Goal: Information Seeking & Learning: Learn about a topic

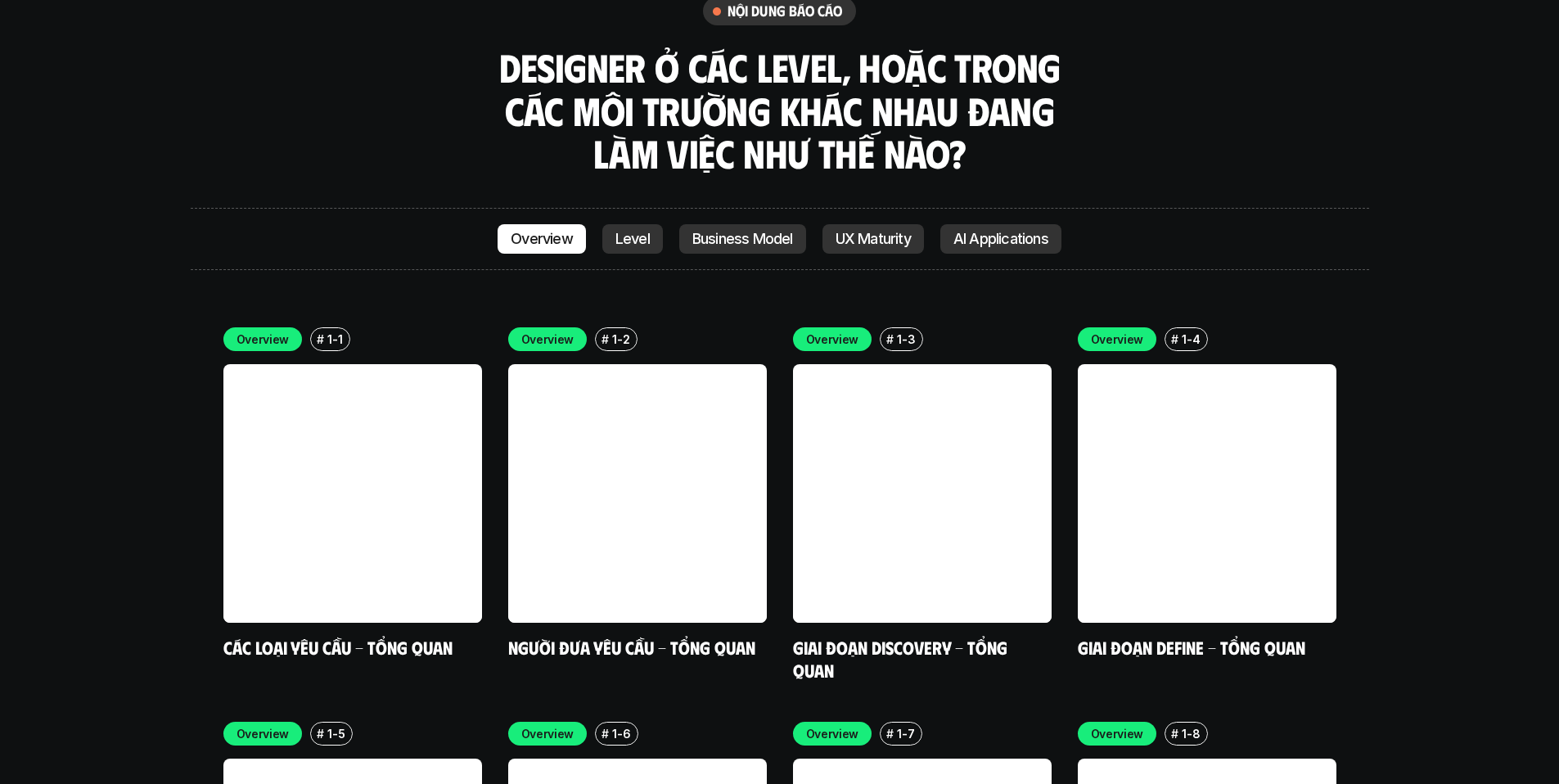
scroll to position [4658, 0]
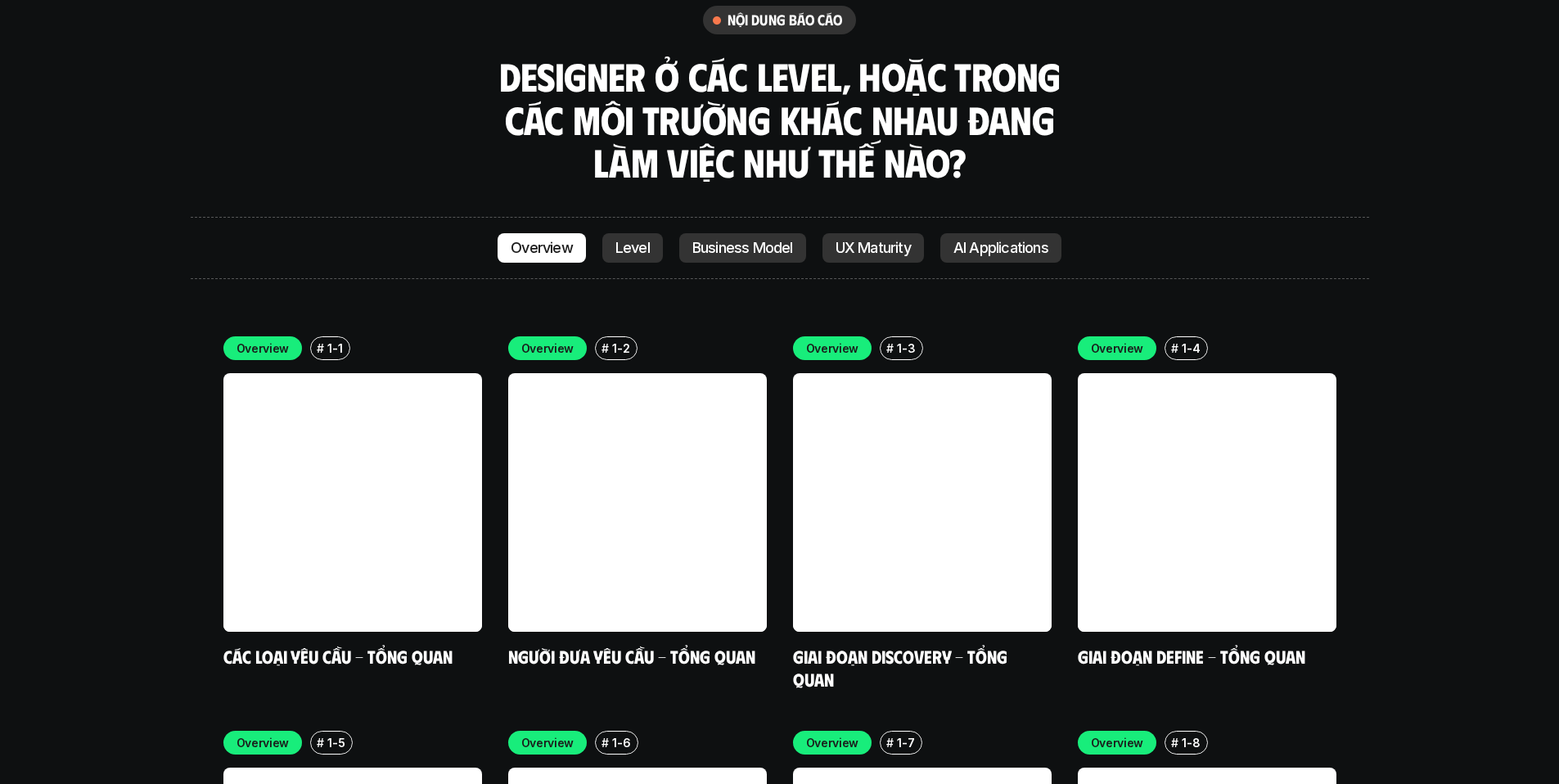
click at [640, 240] on p "Level" at bounding box center [632, 248] width 34 height 16
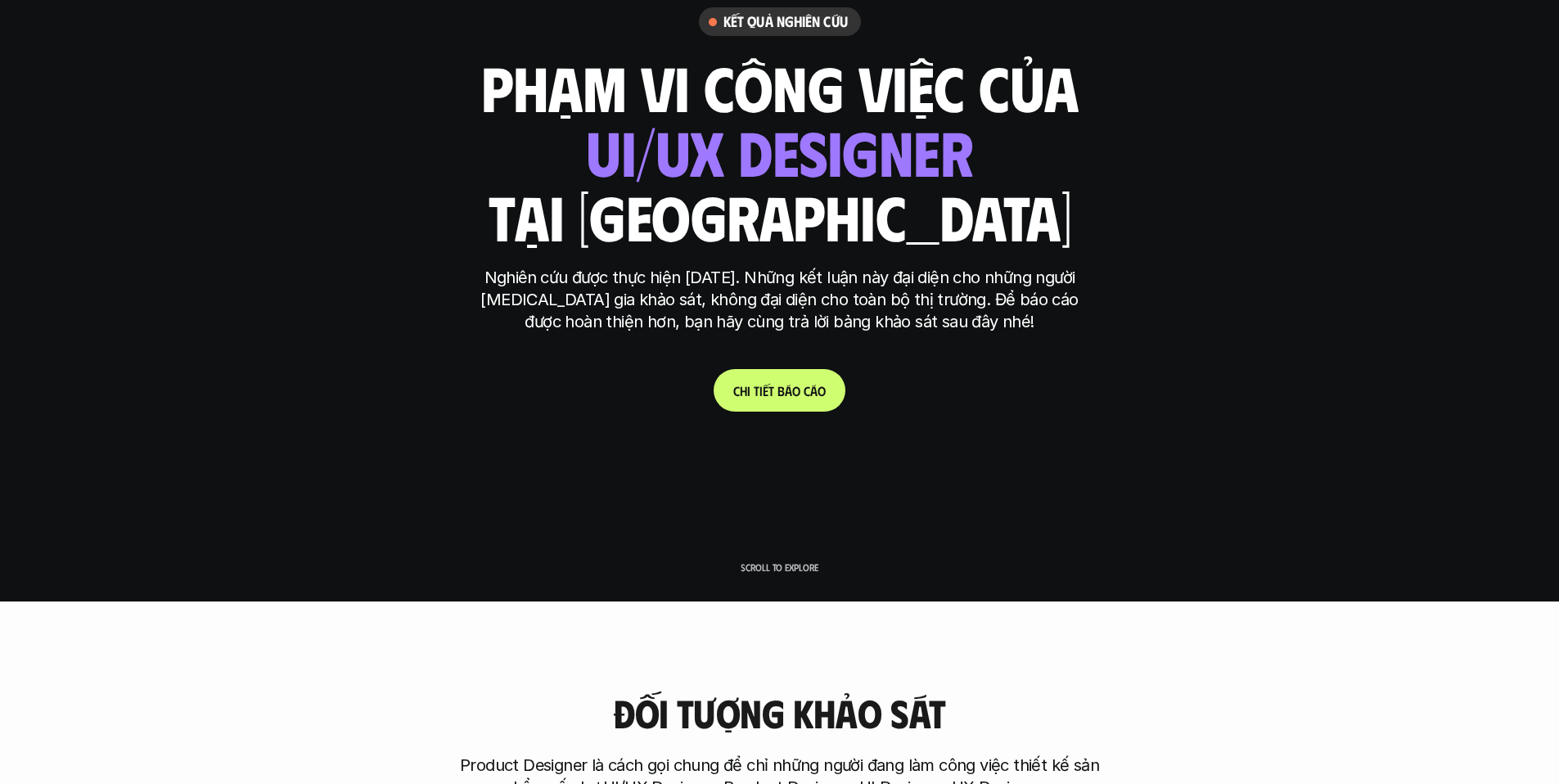
click at [748, 399] on link "C h i t i ế t b á o c á o" at bounding box center [780, 390] width 132 height 43
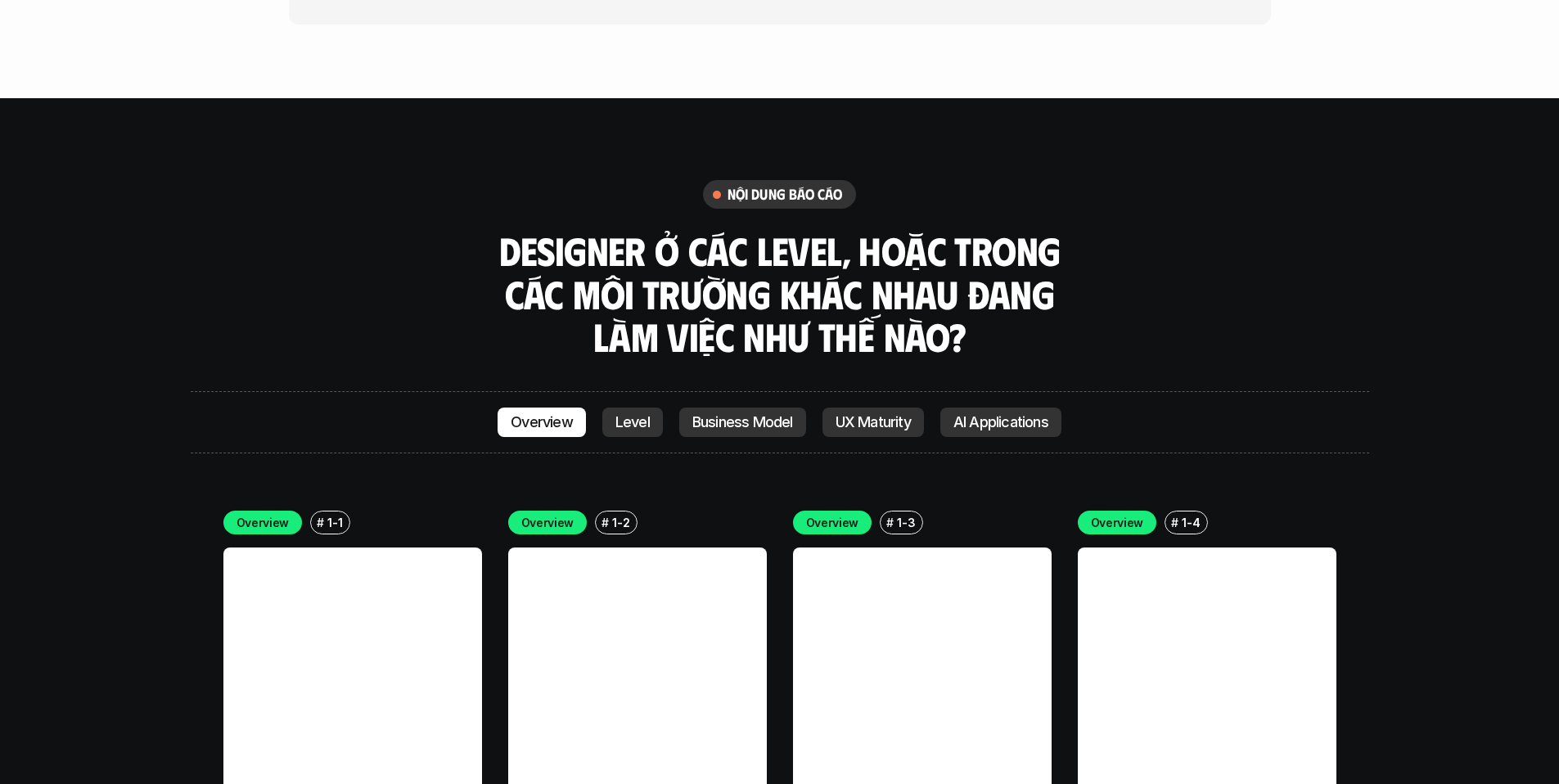
scroll to position [4710, 0]
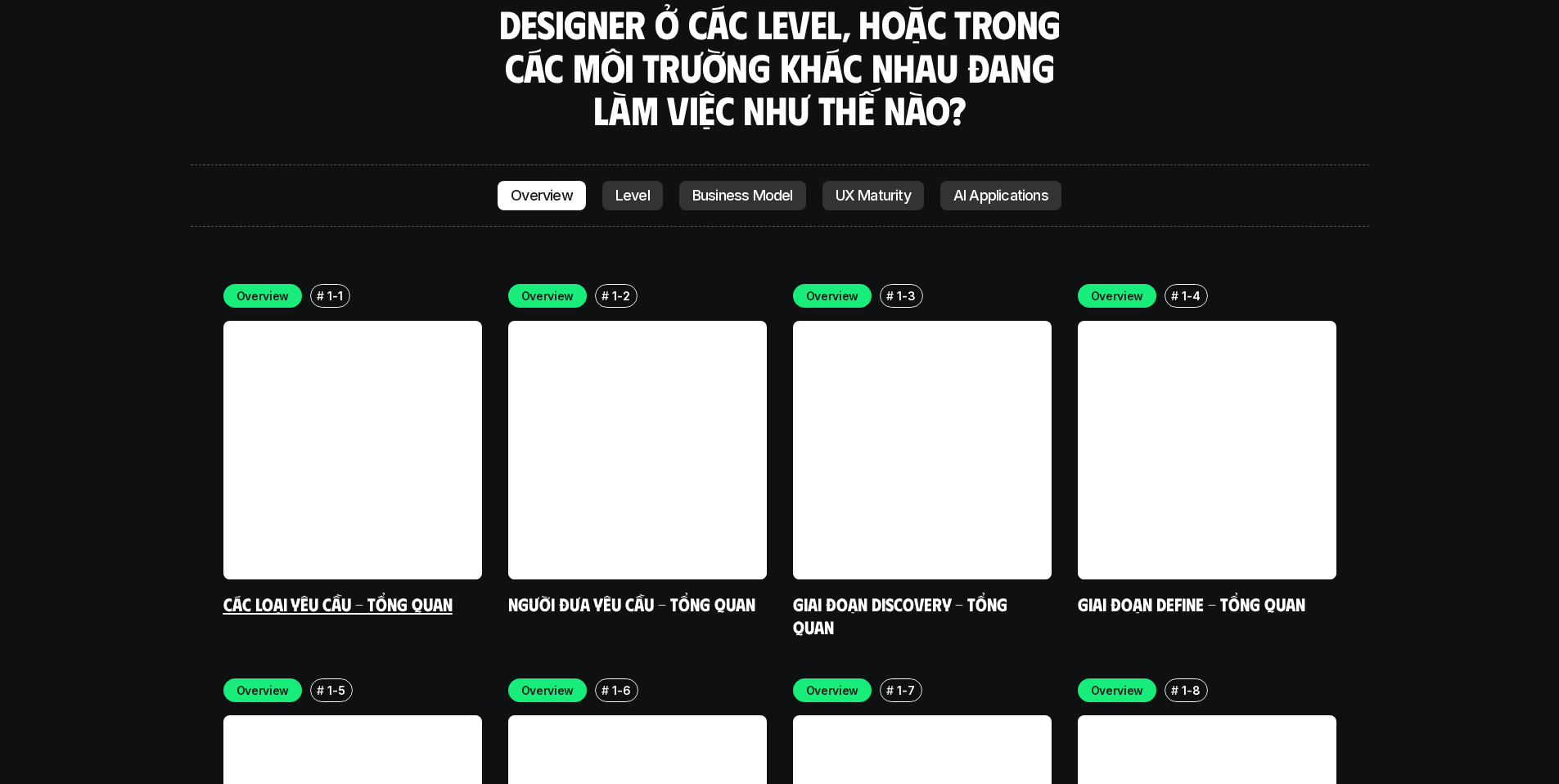
click at [360, 402] on link at bounding box center [352, 449] width 258 height 258
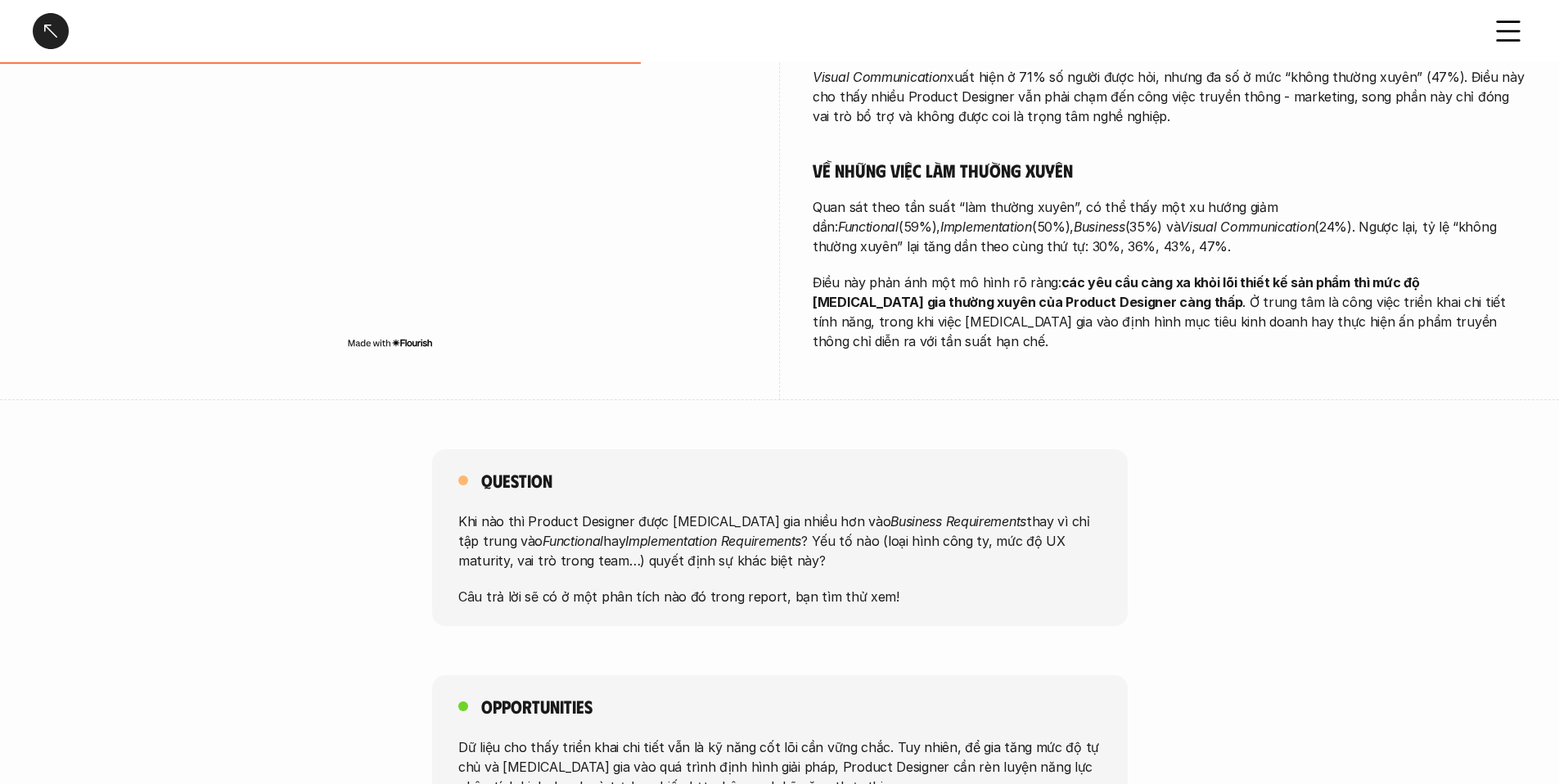
scroll to position [1034, 0]
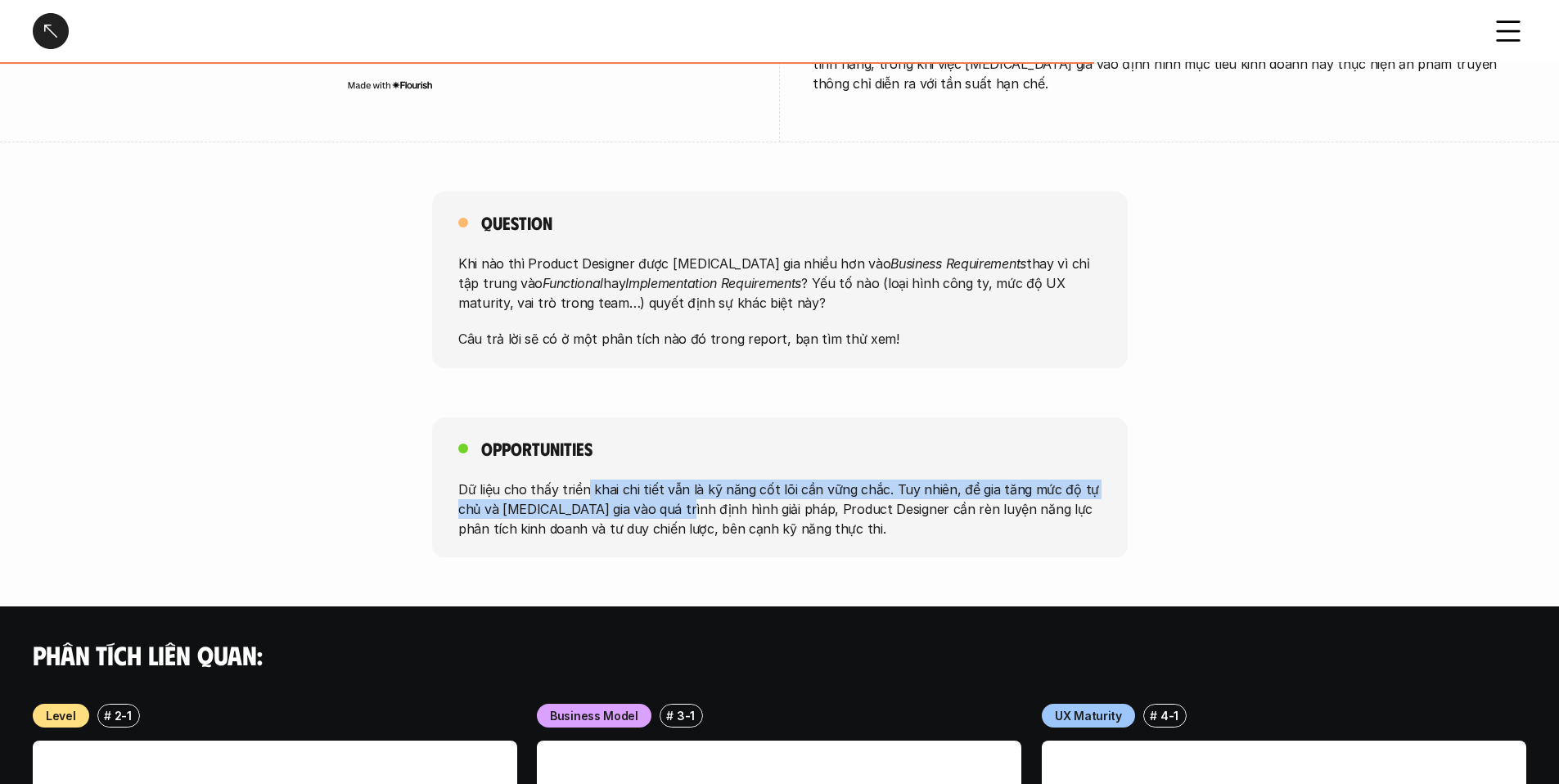
drag, startPoint x: 583, startPoint y: 472, endPoint x: 671, endPoint y: 485, distance: 89.0
click at [671, 485] on p "Dữ liệu cho thấy triển khai chi tiết vẫn là kỹ năng cốt lõi cần vững chắc. Tuy …" at bounding box center [780, 508] width 644 height 59
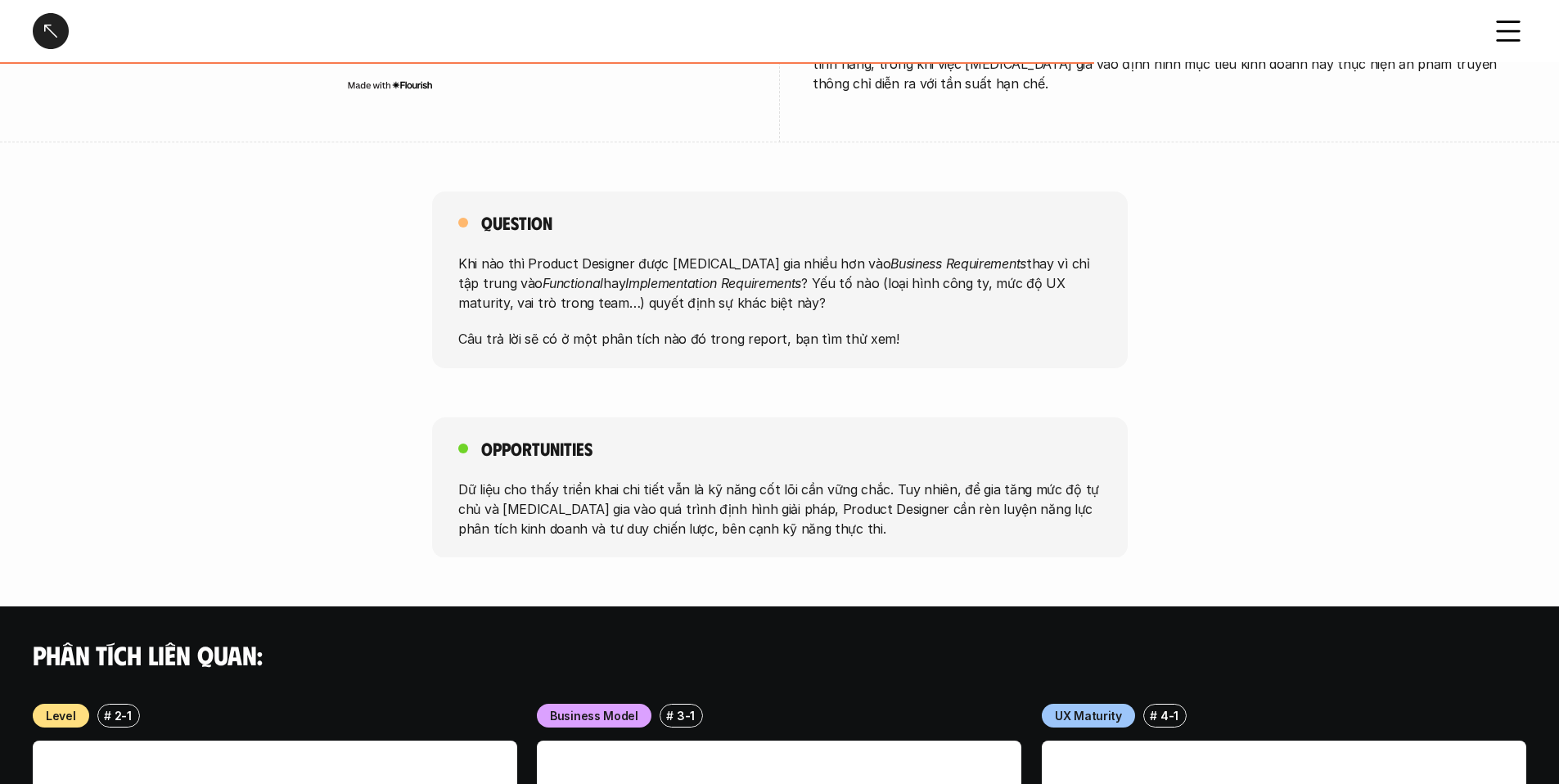
click at [697, 491] on p "Dữ liệu cho thấy triển khai chi tiết vẫn là kỹ năng cốt lõi cần vững chắc. Tuy …" at bounding box center [780, 508] width 644 height 59
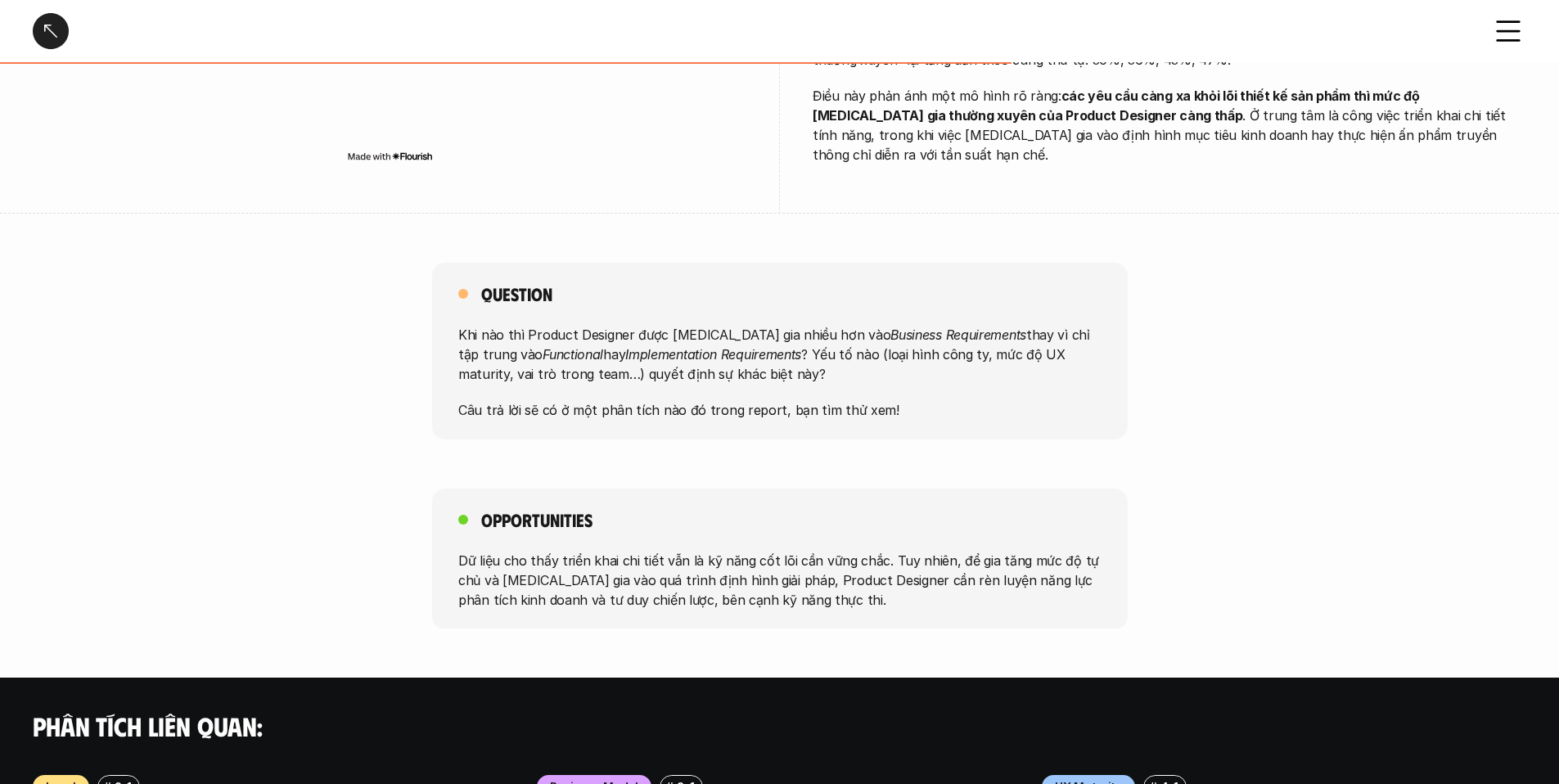
scroll to position [964, 0]
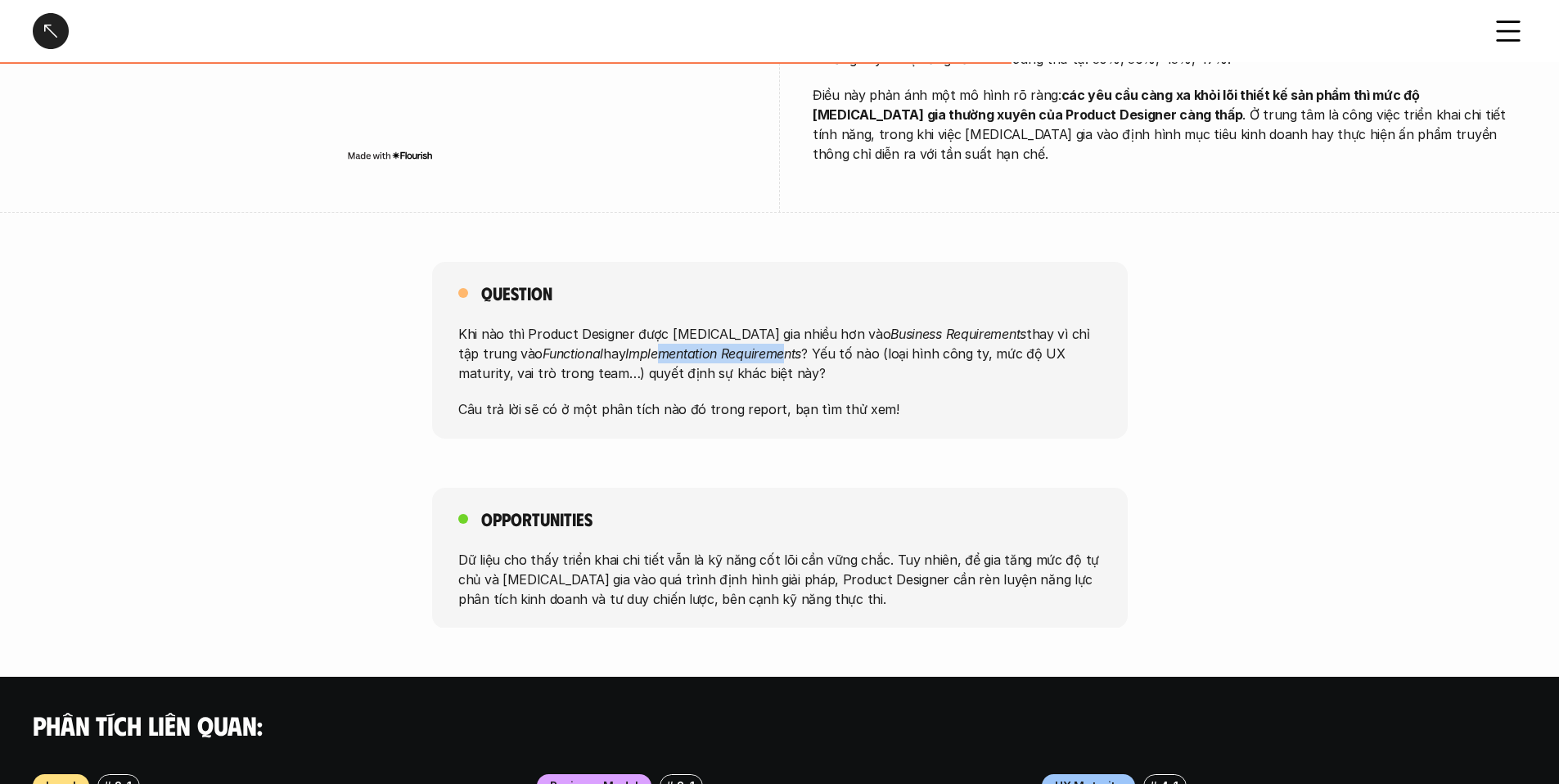
drag, startPoint x: 584, startPoint y: 330, endPoint x: 712, endPoint y: 329, distance: 128.0
click at [712, 346] on em "Implementation Requirements" at bounding box center [713, 353] width 176 height 16
click at [742, 330] on p "Khi nào thì Product Designer được [MEDICAL_DATA] gia nhiều hơn vào Business Req…" at bounding box center [780, 353] width 644 height 59
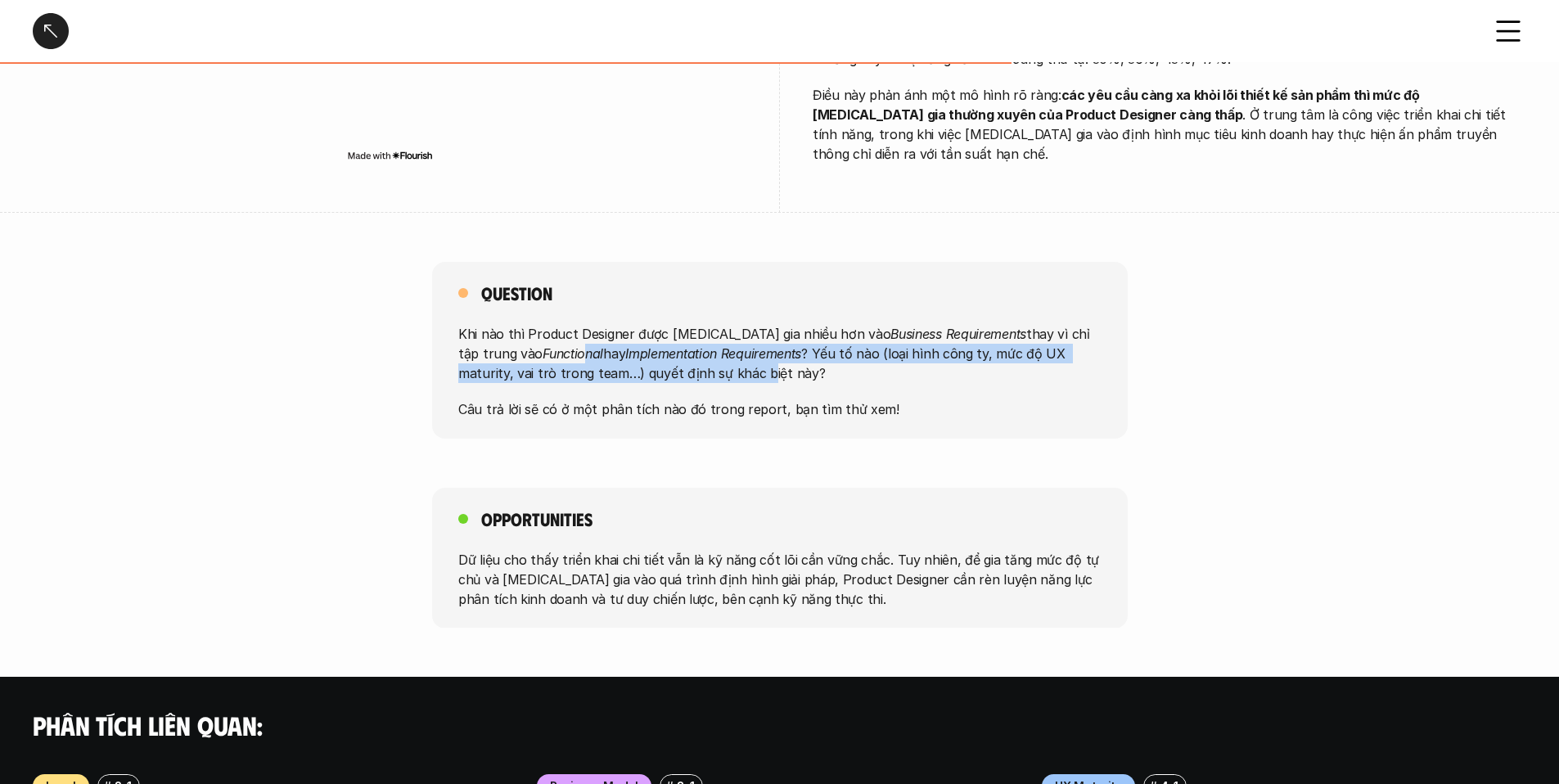
drag, startPoint x: 505, startPoint y: 328, endPoint x: 667, endPoint y: 345, distance: 162.9
click at [667, 345] on p "Khi nào thì Product Designer được [MEDICAL_DATA] gia nhiều hơn vào Business Req…" at bounding box center [780, 353] width 644 height 59
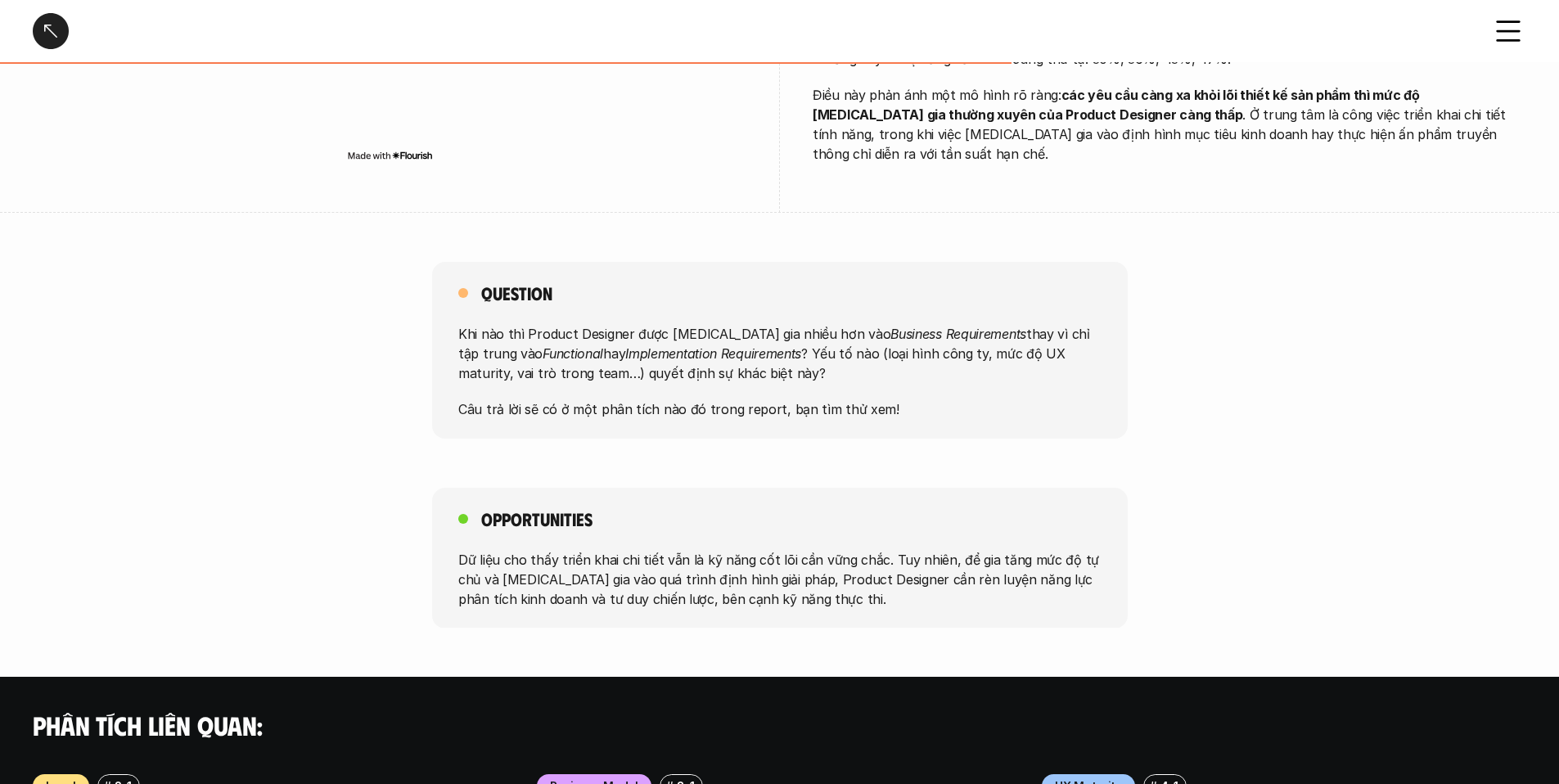
click at [682, 348] on p "Khi nào thì Product Designer được [MEDICAL_DATA] gia nhiều hơn vào Business Req…" at bounding box center [780, 353] width 644 height 59
click at [369, 488] on div "Opportunities Dữ liệu cho thấy triển khai chi tiết vẫn là kỹ năng cốt lõi cần v…" at bounding box center [779, 558] width 1559 height 141
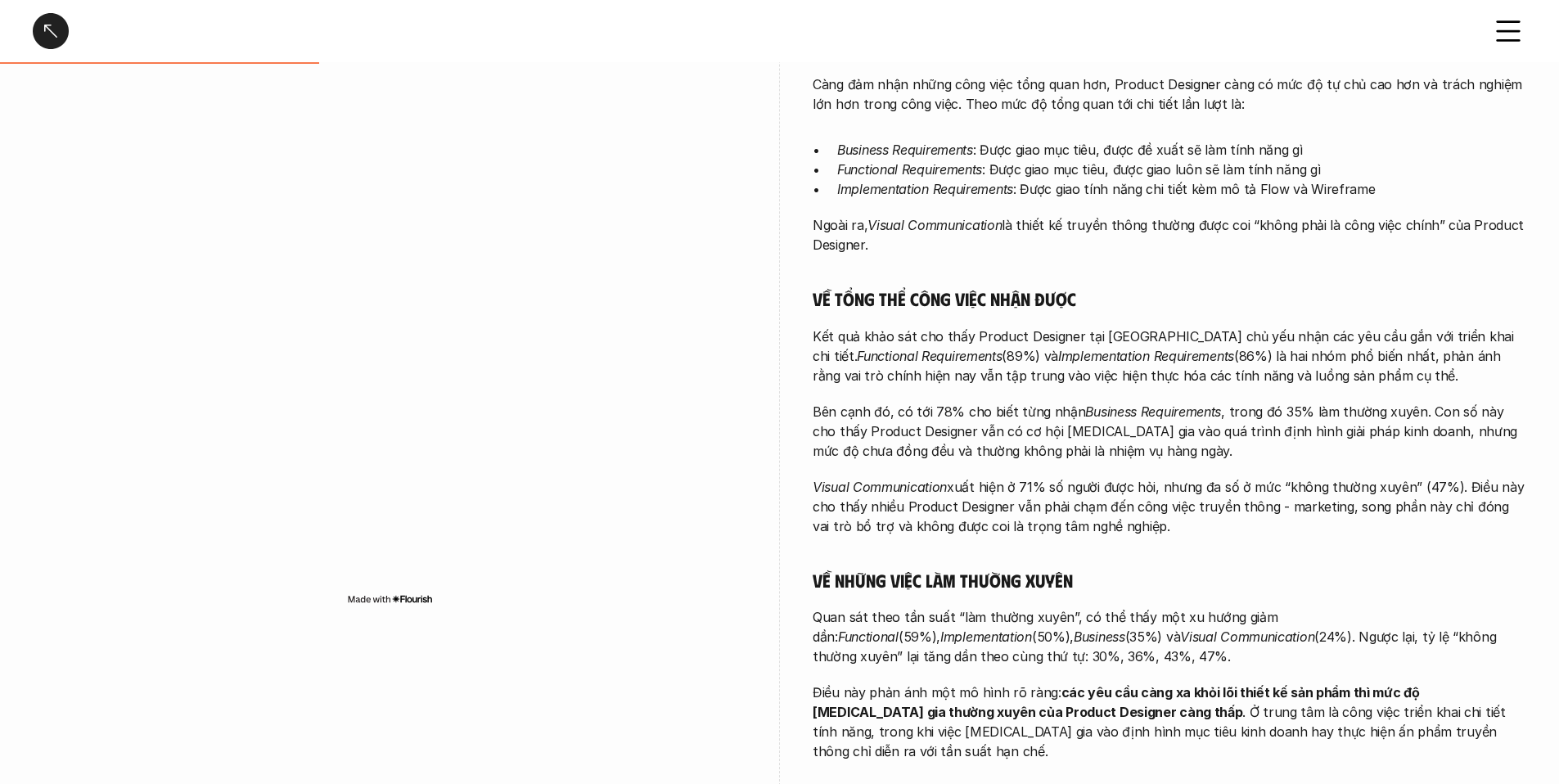
scroll to position [377, 0]
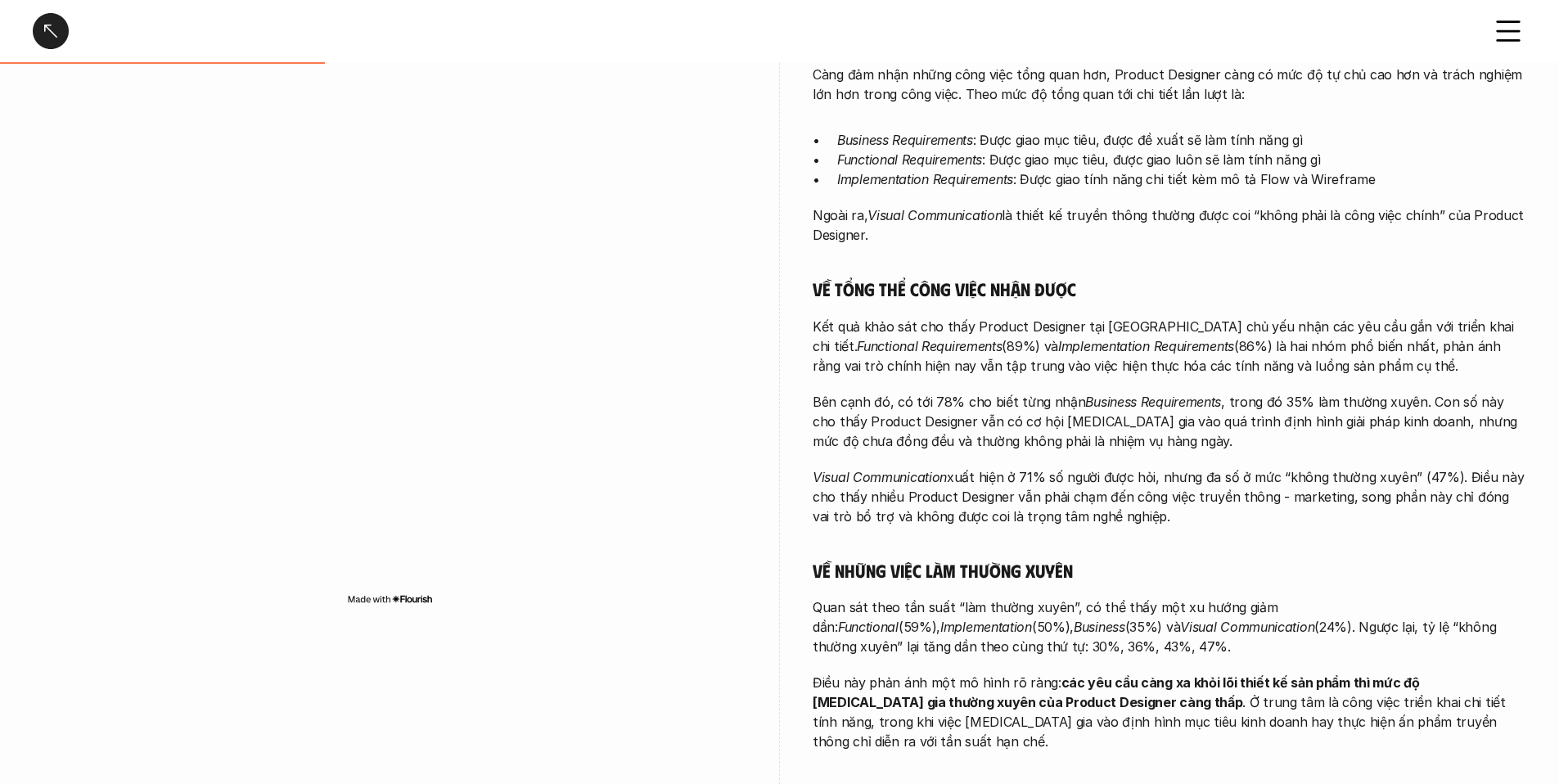
drag, startPoint x: 861, startPoint y: 343, endPoint x: 959, endPoint y: 363, distance: 100.0
click at [959, 363] on p "Kết quả khảo sát cho thấy Product Designer tại [GEOGRAPHIC_DATA] chủ yếu nhận c…" at bounding box center [1169, 346] width 714 height 59
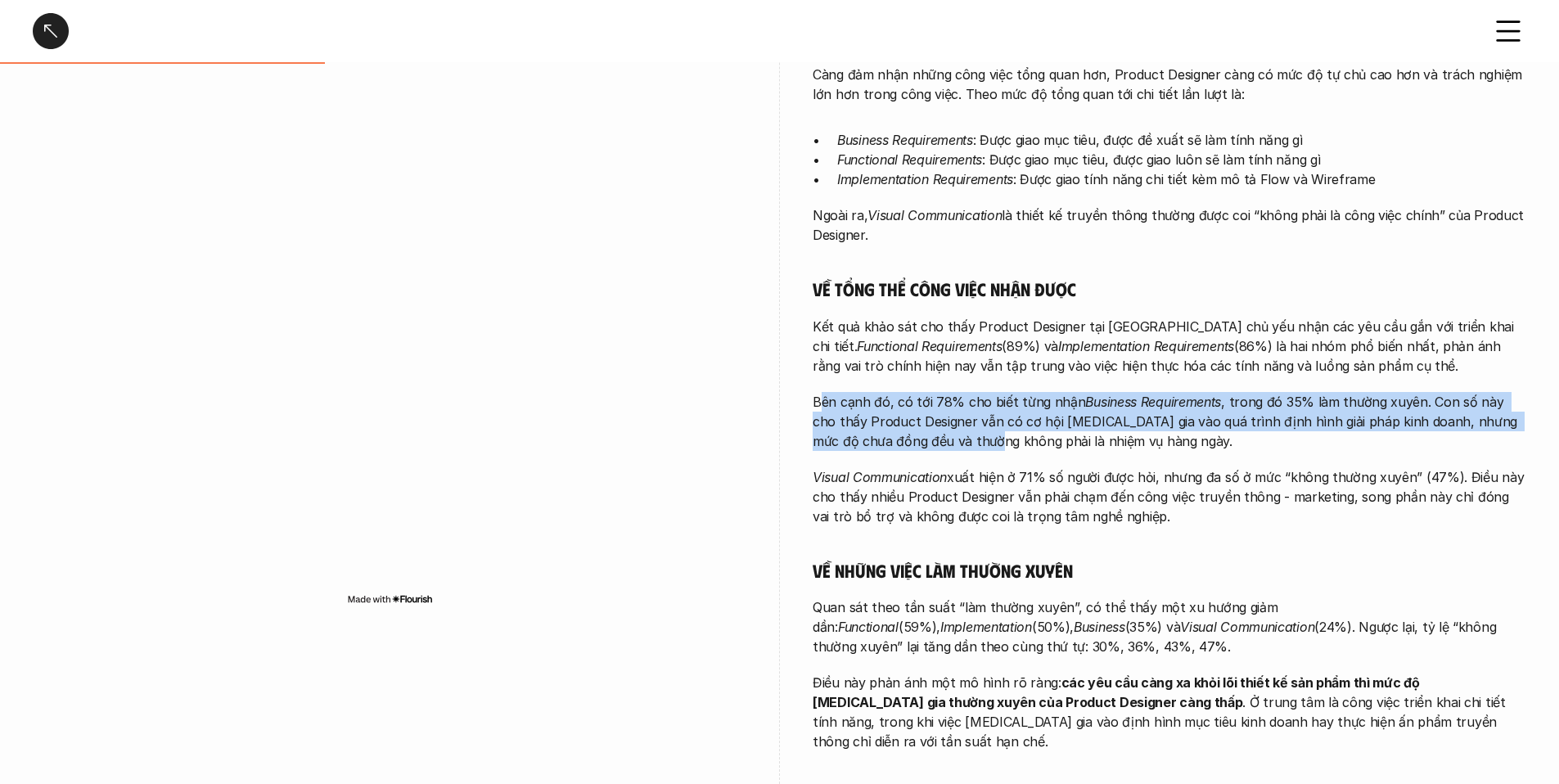
drag, startPoint x: 825, startPoint y: 402, endPoint x: 951, endPoint y: 432, distance: 129.5
click at [951, 432] on p "Bên cạnh đó, có tới 78% cho biết từng nhận Business Requirements , trong đó 35%…" at bounding box center [1169, 421] width 714 height 59
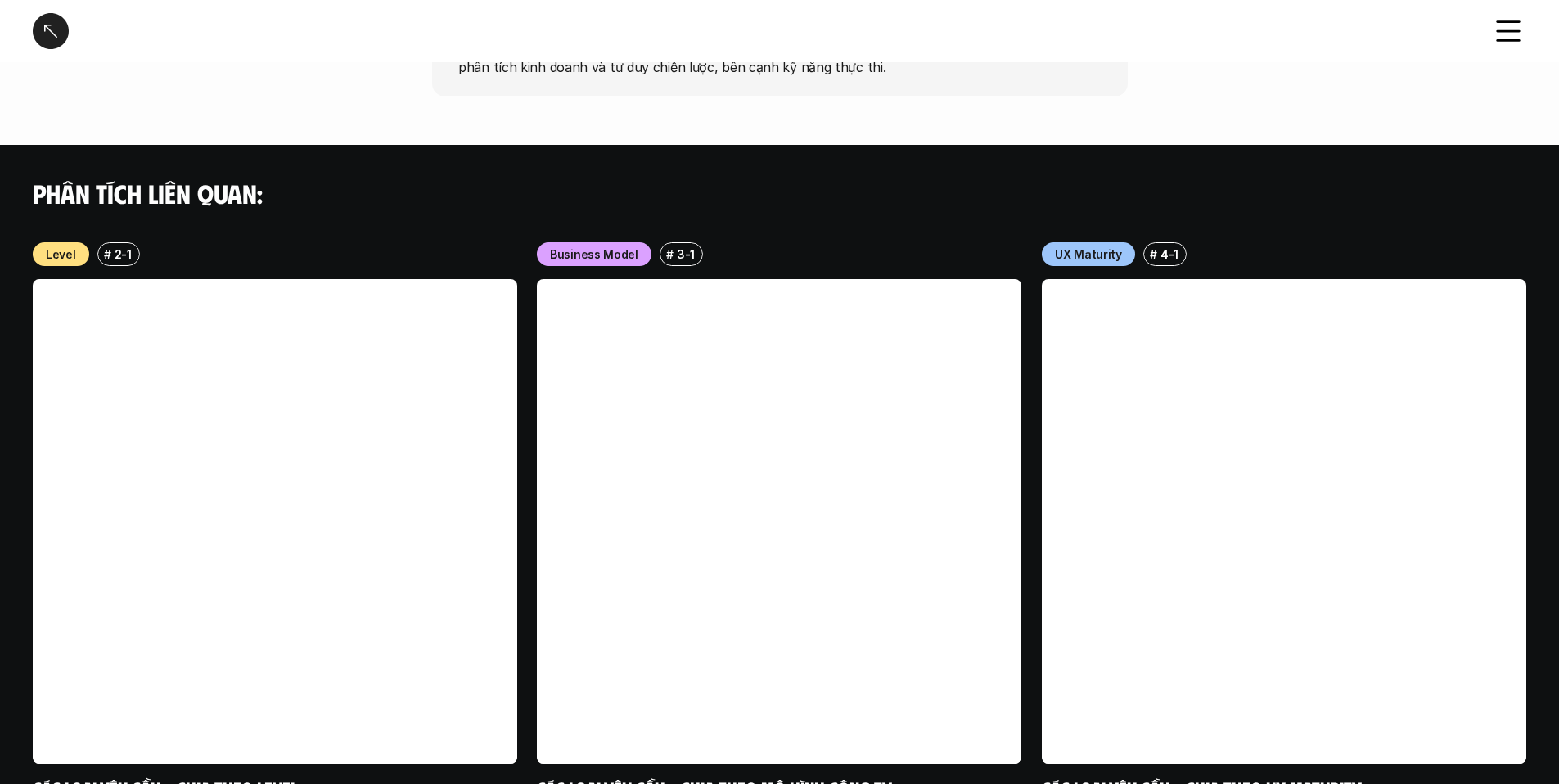
scroll to position [1603, 0]
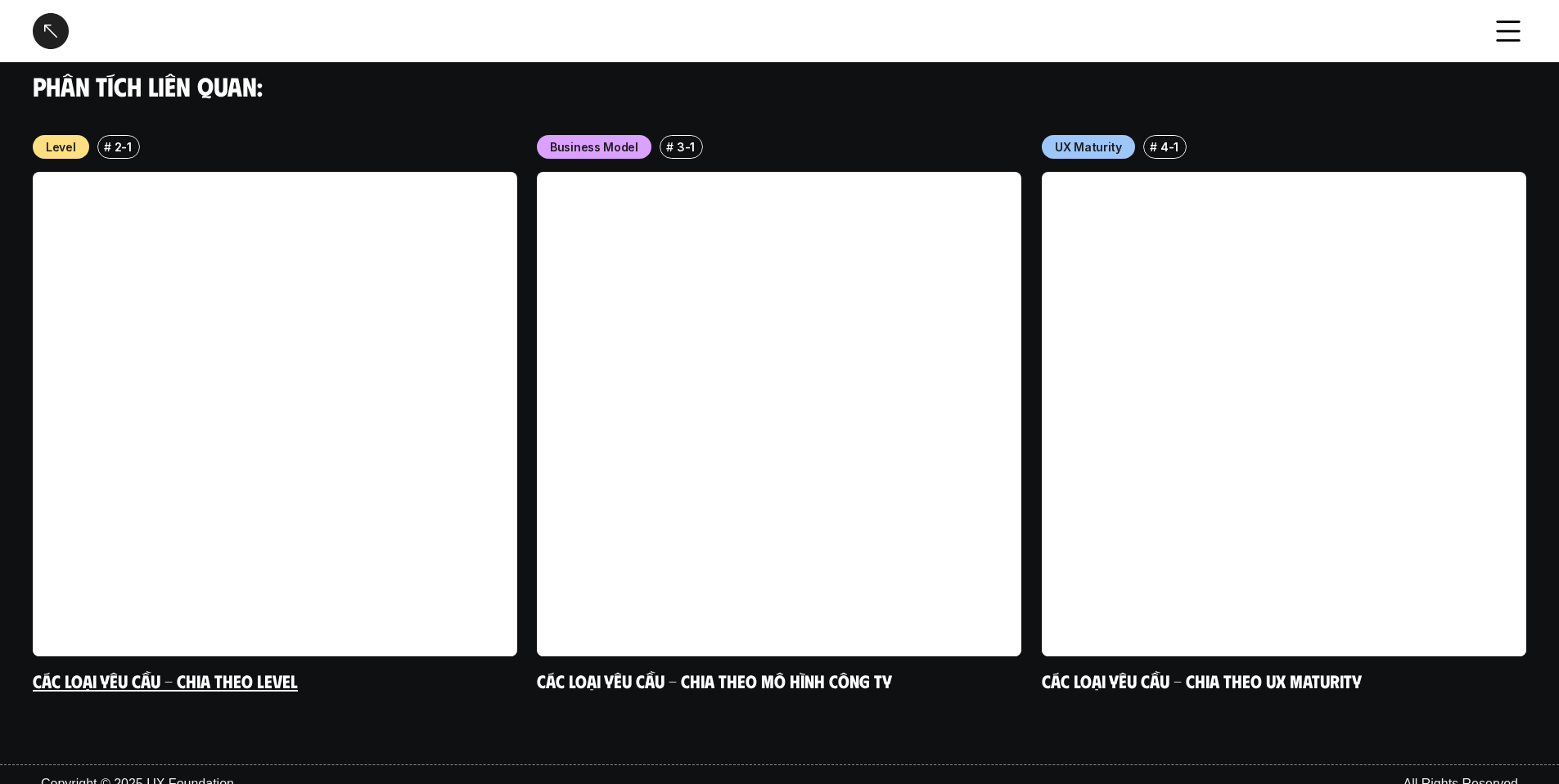
click at [205, 455] on link at bounding box center [275, 413] width 485 height 485
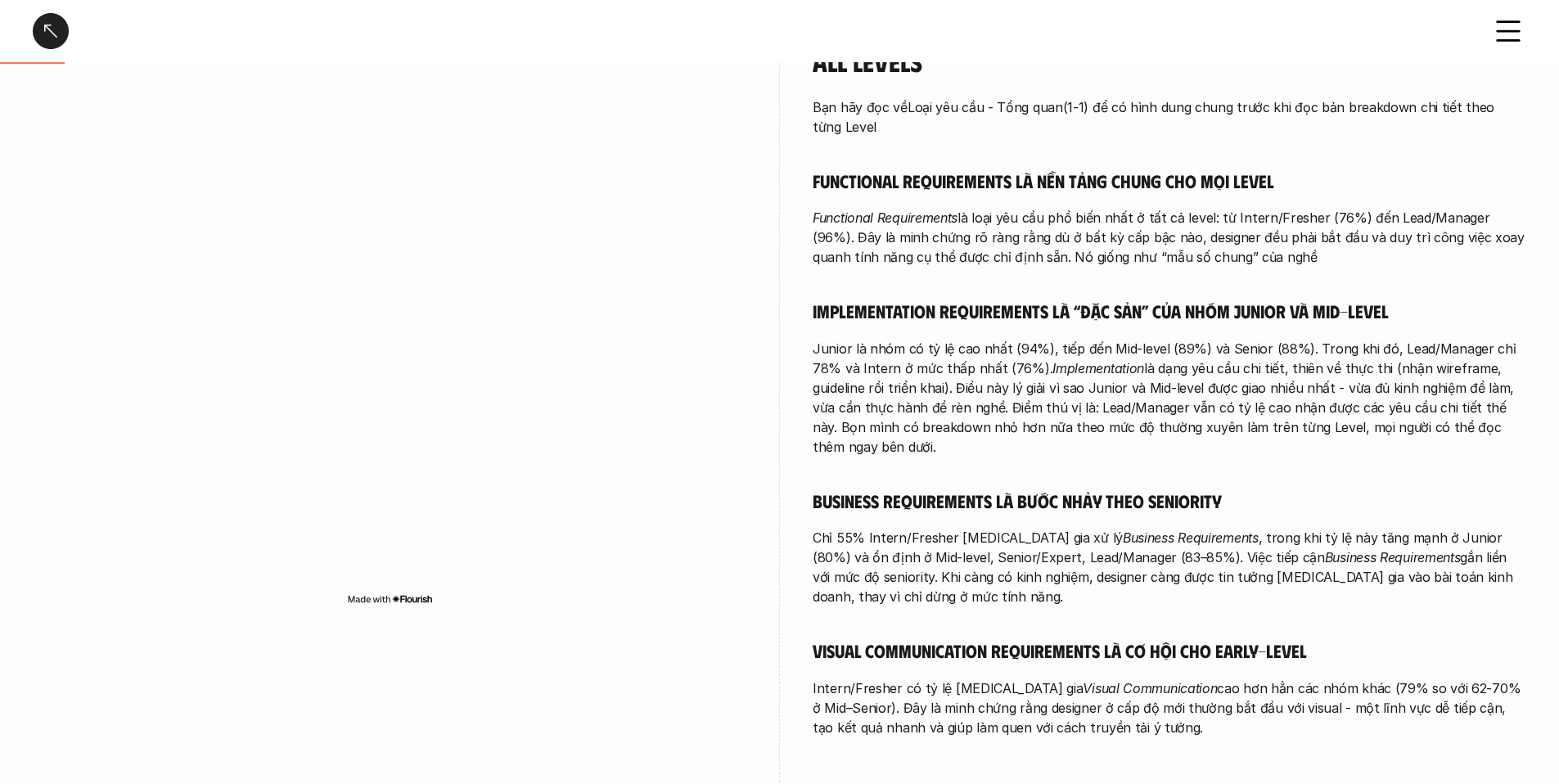
scroll to position [397, 0]
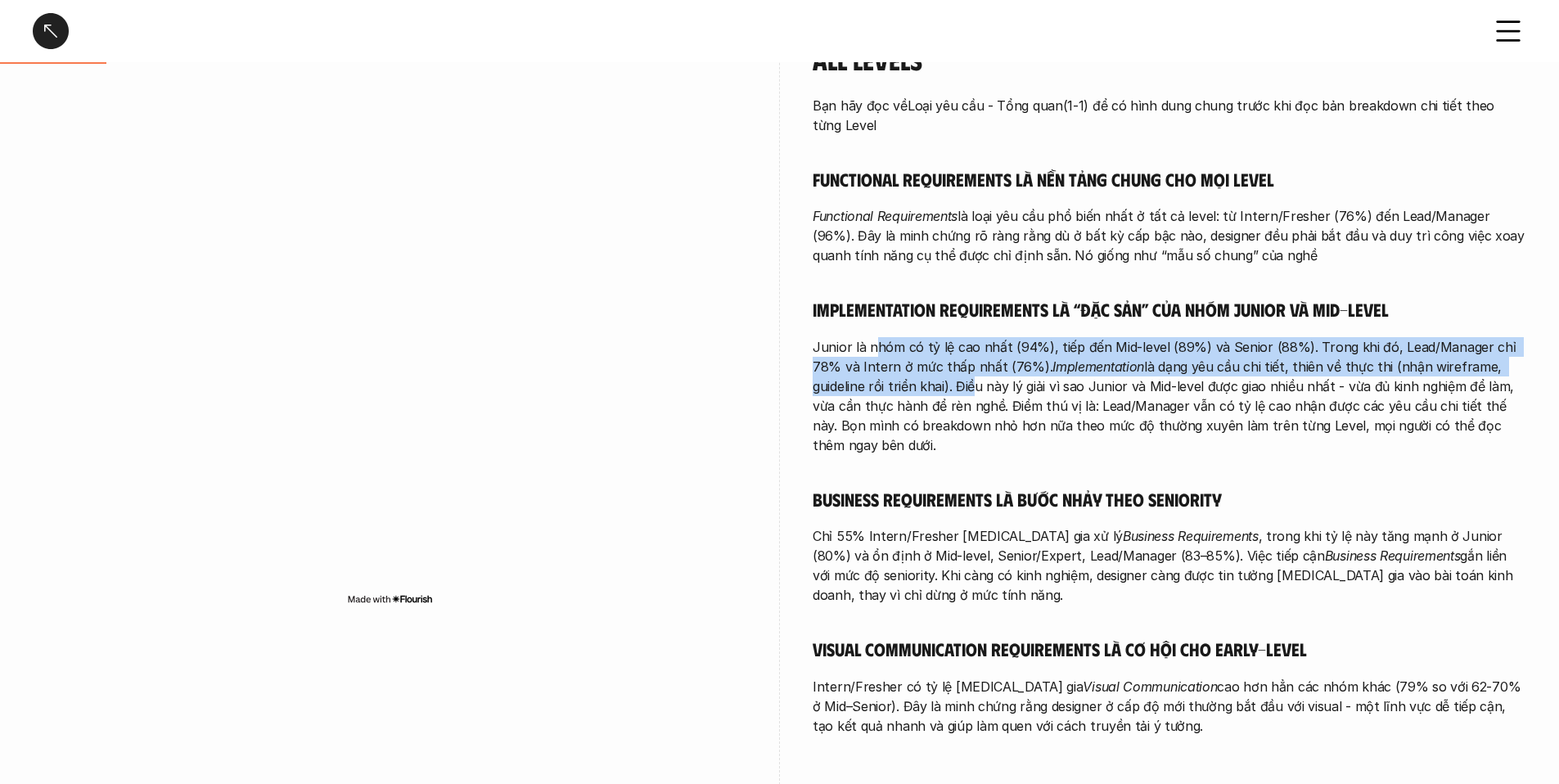
drag, startPoint x: 873, startPoint y: 324, endPoint x: 912, endPoint y: 359, distance: 52.4
click at [912, 359] on p "Junior là nhóm có tỷ lệ cao nhất (94%), tiếp đến Mid-level (89%) và Senior (88%…" at bounding box center [1169, 395] width 714 height 118
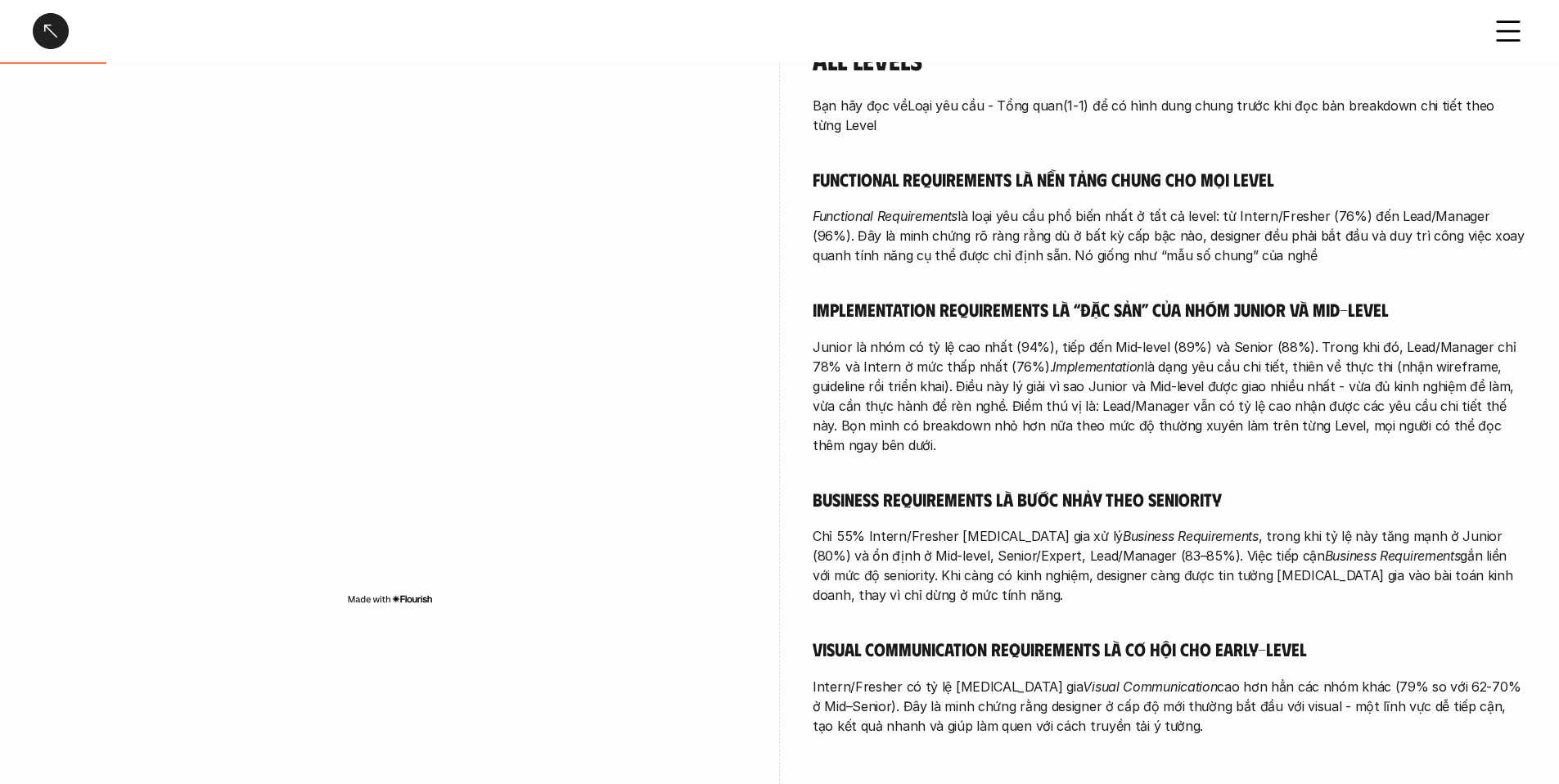
click at [940, 361] on p "Junior là nhóm có tỷ lệ cao nhất (94%), tiếp đến Mid-level (89%) và Senior (88%…" at bounding box center [1169, 395] width 714 height 118
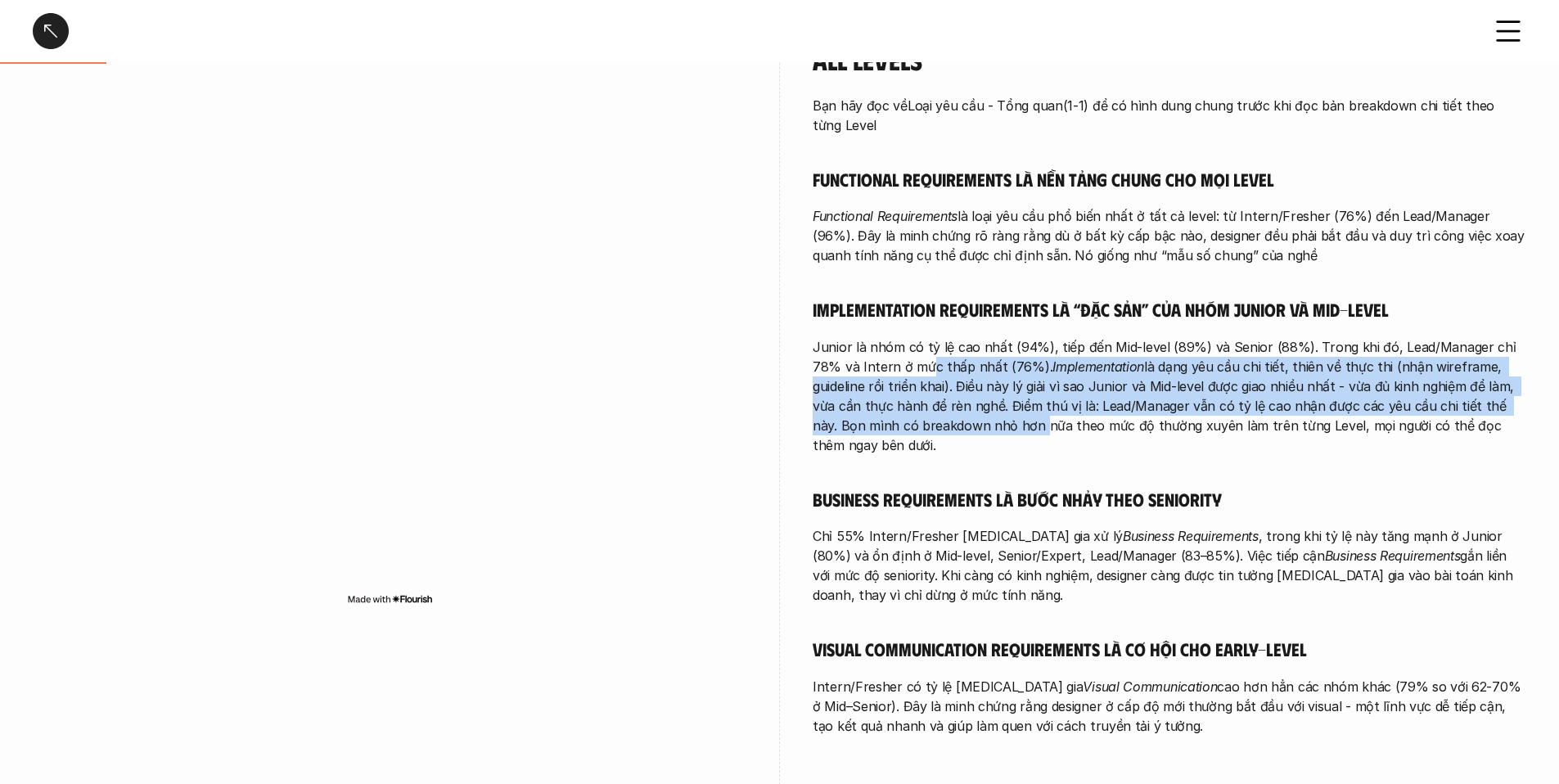
drag, startPoint x: 899, startPoint y: 344, endPoint x: 951, endPoint y: 407, distance: 81.7
click at [951, 409] on p "Junior là nhóm có tỷ lệ cao nhất (94%), tiếp đến Mid-level (89%) và Senior (88%…" at bounding box center [1169, 395] width 714 height 118
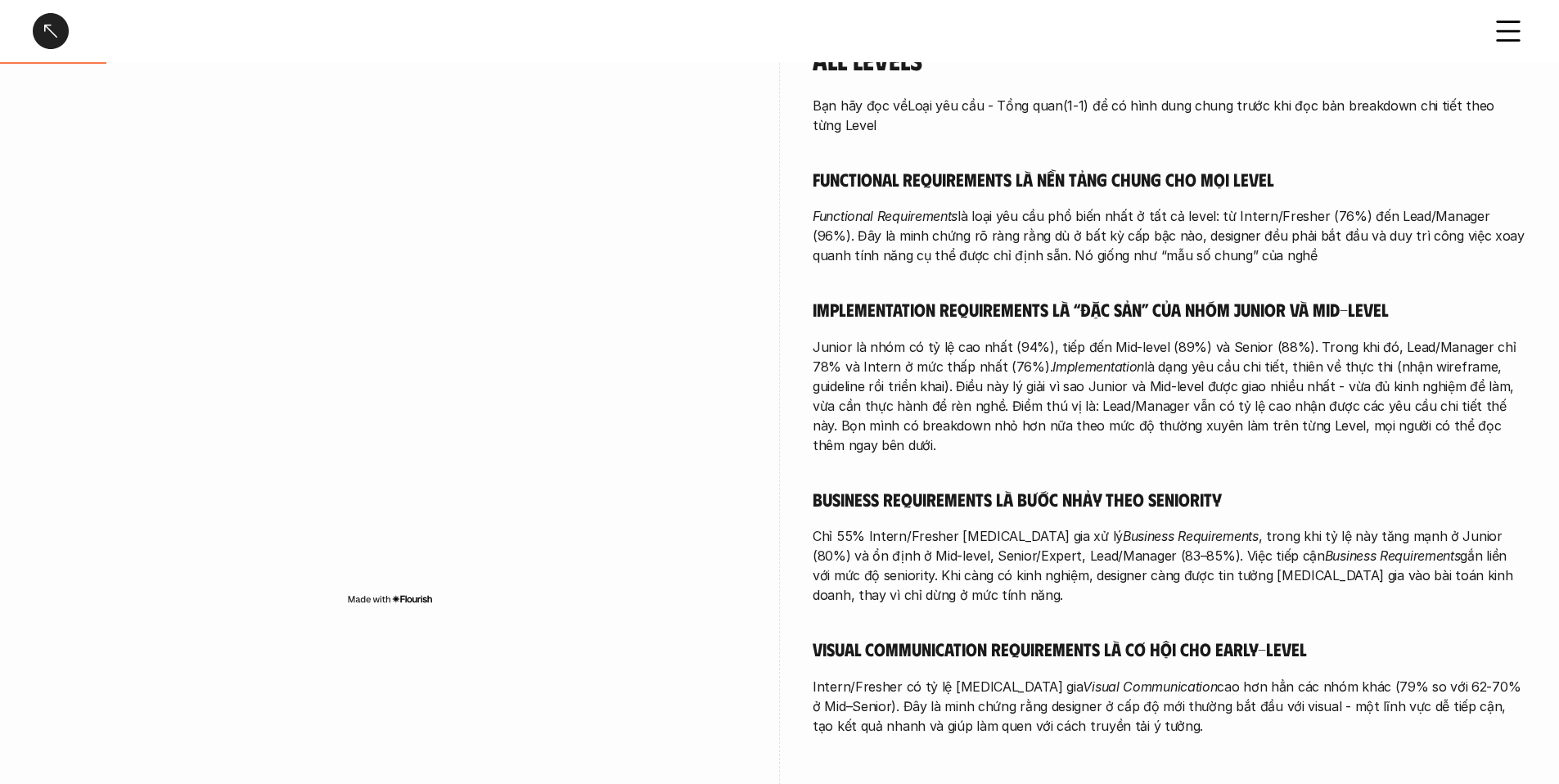
click at [982, 406] on p "Junior là nhóm có tỷ lệ cao nhất (94%), tiếp đến Mid-level (89%) và Senior (88%…" at bounding box center [1169, 395] width 714 height 118
drag, startPoint x: 939, startPoint y: 408, endPoint x: 1151, endPoint y: 411, distance: 212.0
click at [1151, 411] on p "Junior là nhóm có tỷ lệ cao nhất (94%), tiếp đến Mid-level (89%) và Senior (88%…" at bounding box center [1169, 395] width 714 height 118
click at [1190, 410] on p "Junior là nhóm có tỷ lệ cao nhất (94%), tiếp đến Mid-level (89%) và Senior (88%…" at bounding box center [1169, 395] width 714 height 118
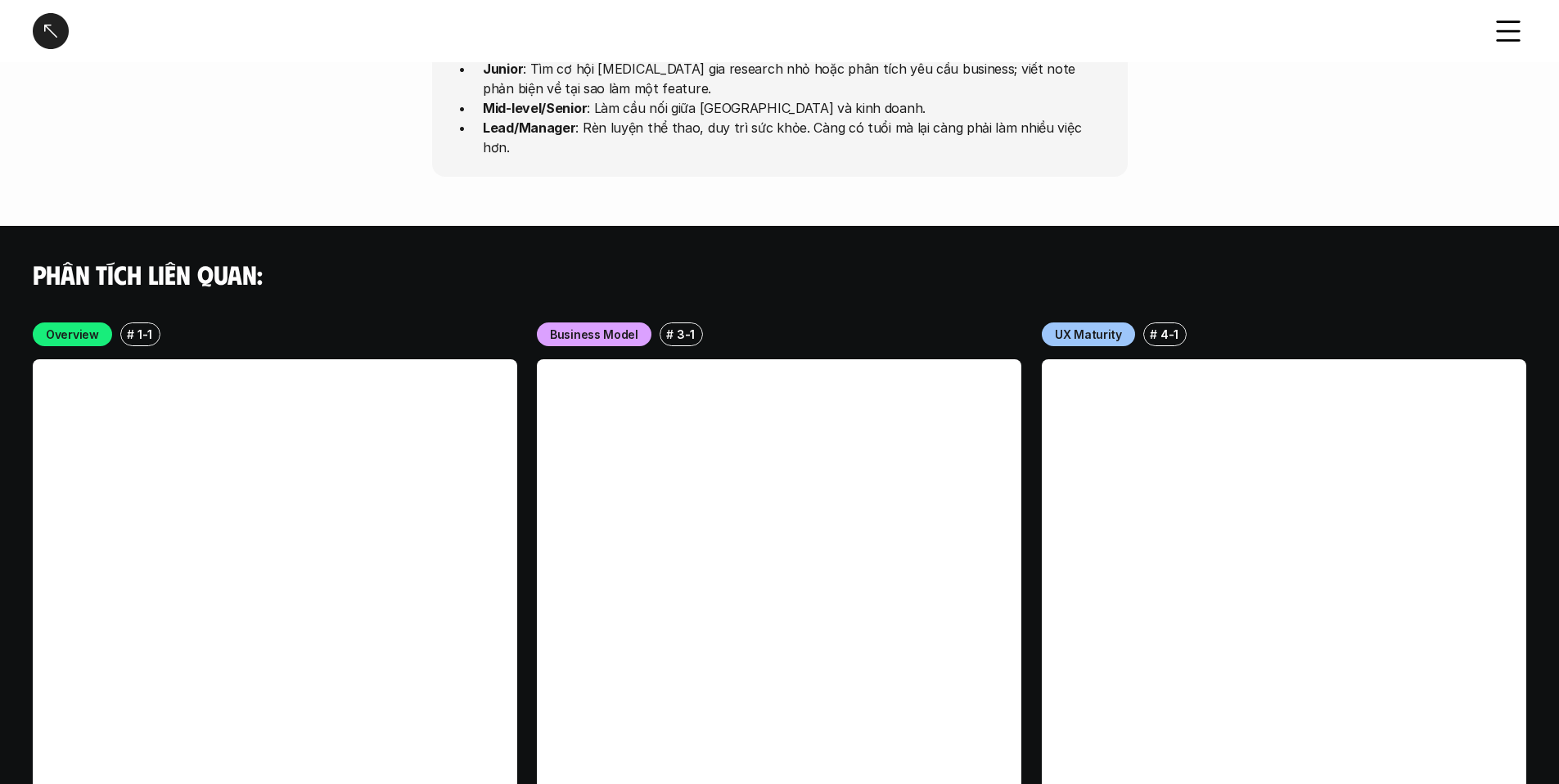
scroll to position [4669, 0]
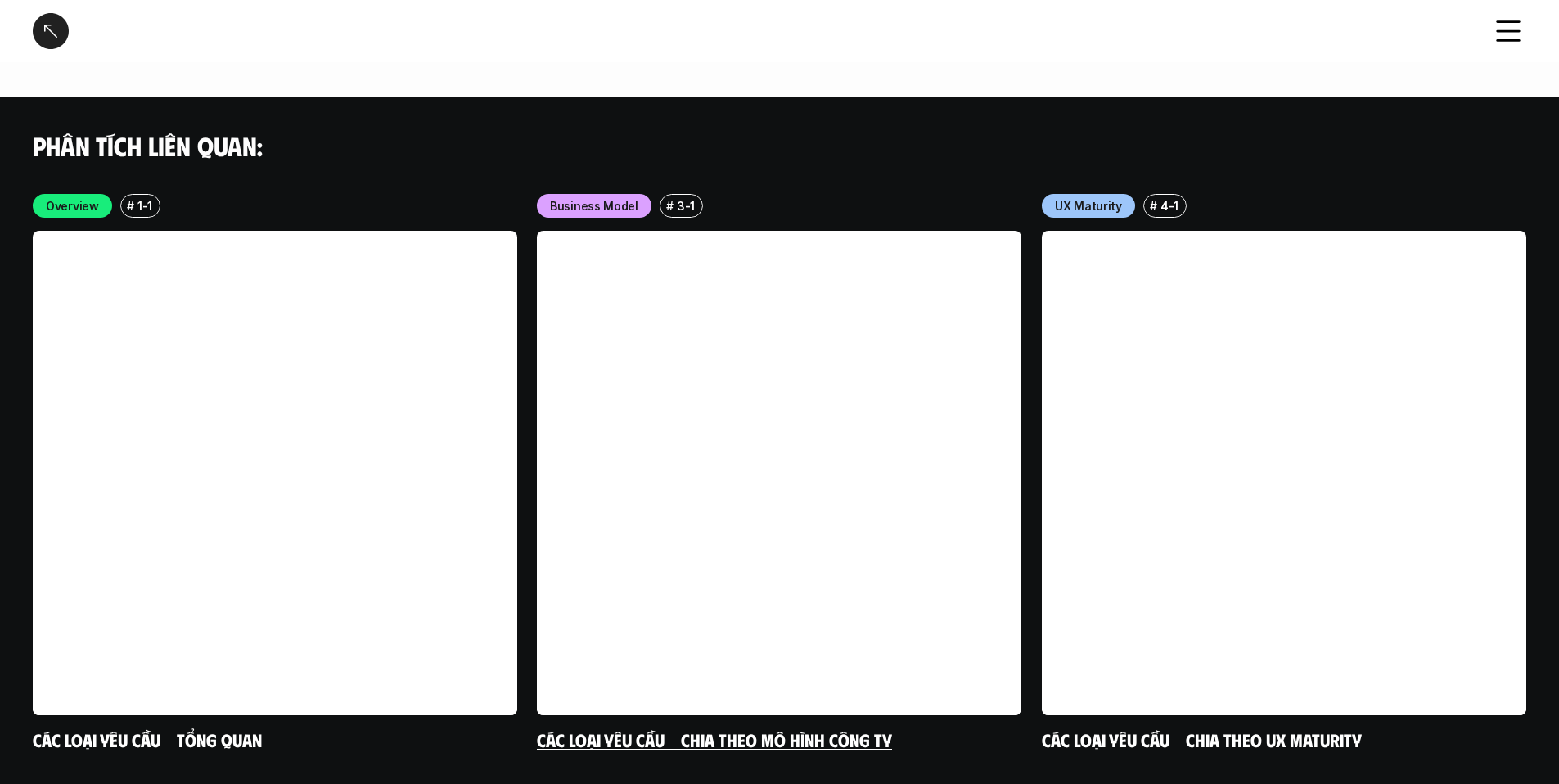
click at [811, 502] on link at bounding box center [779, 473] width 485 height 485
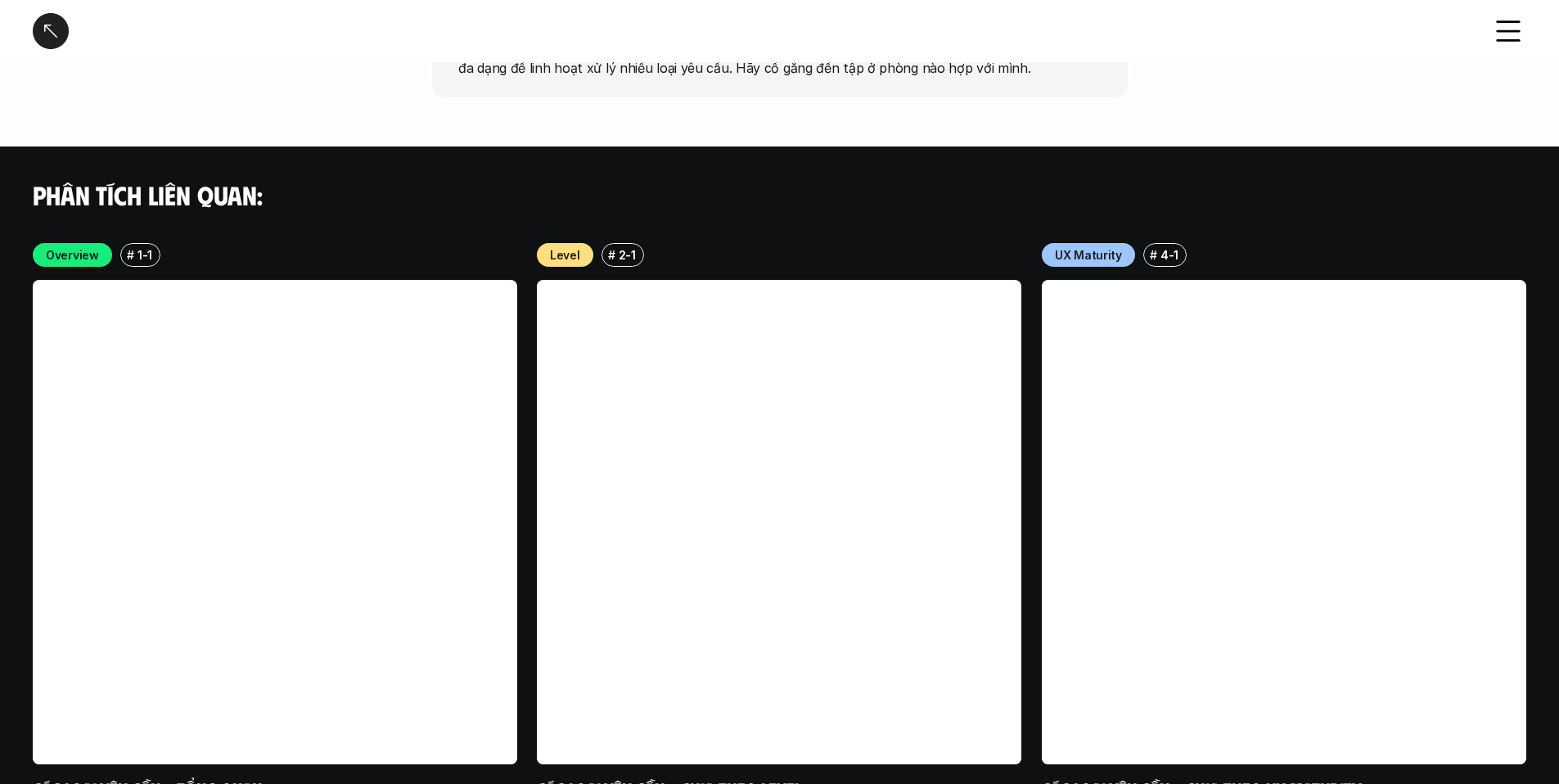
scroll to position [3245, 0]
